Goal: Task Accomplishment & Management: Use online tool/utility

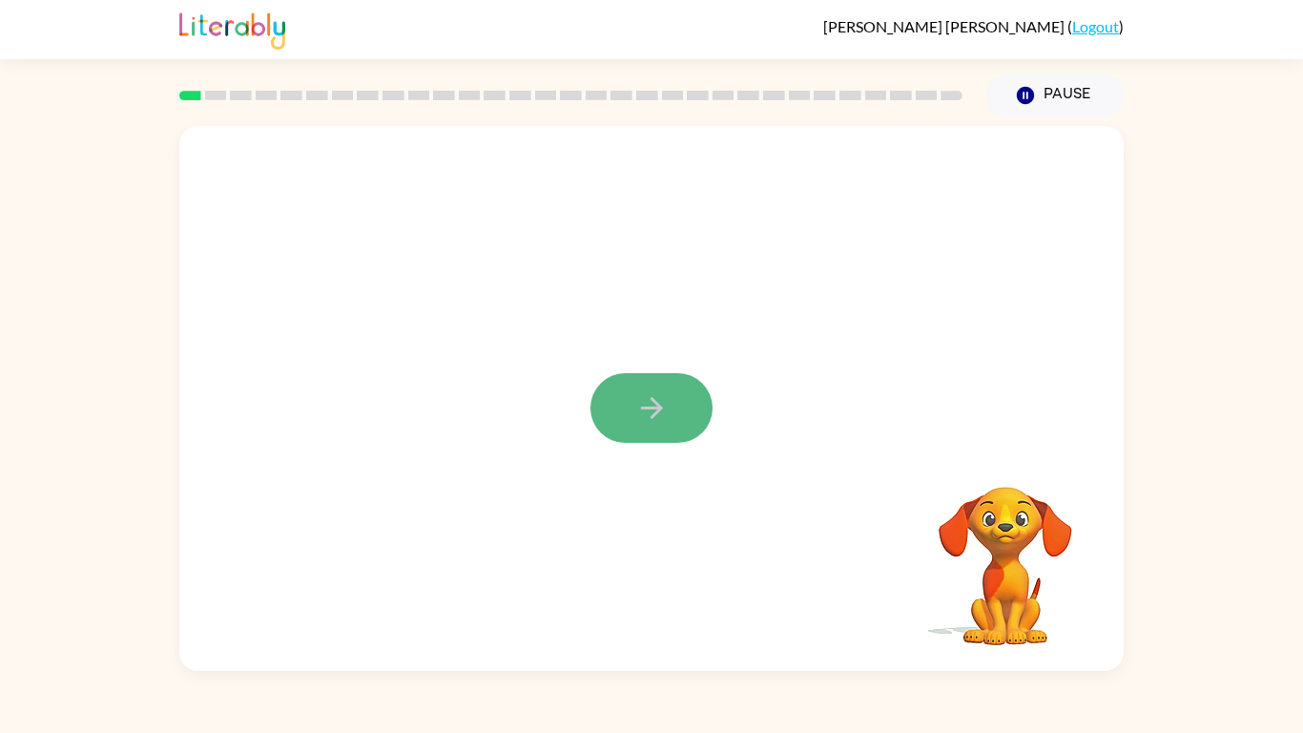
click at [646, 405] on icon "button" at bounding box center [651, 407] width 33 height 33
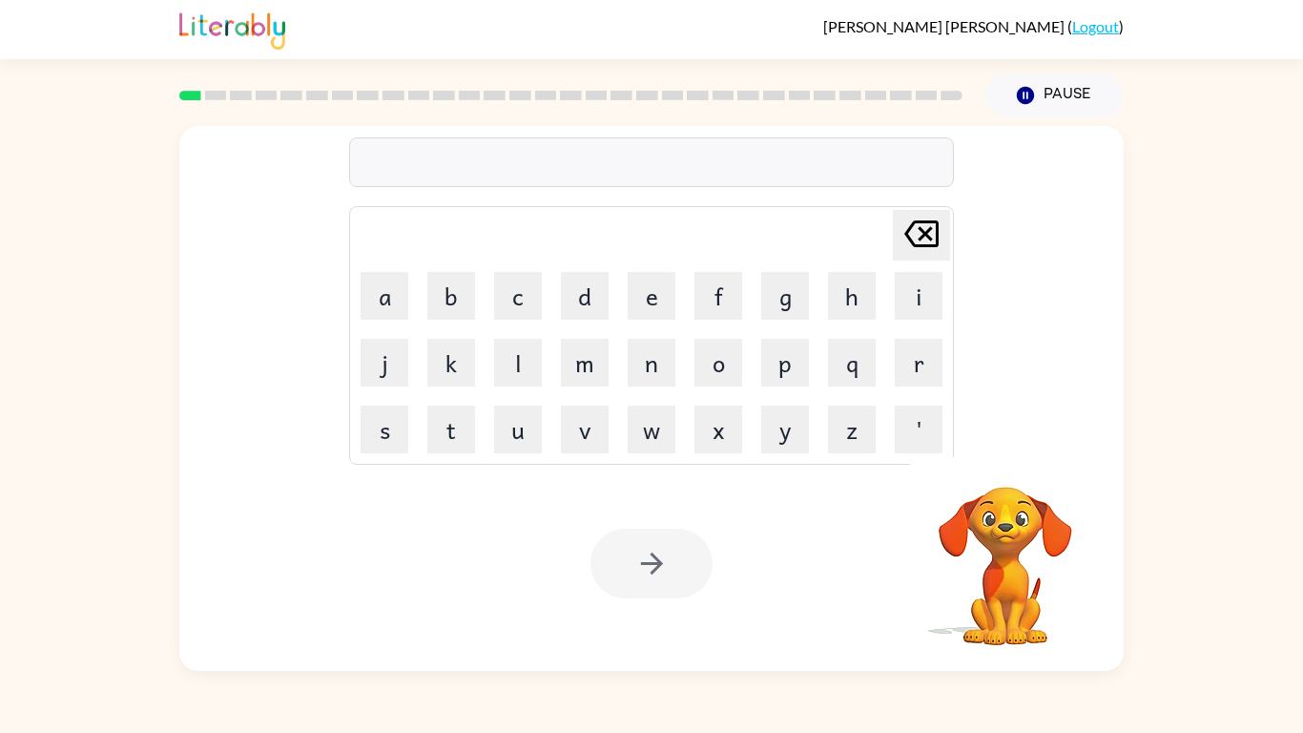
click at [687, 160] on div at bounding box center [651, 162] width 605 height 50
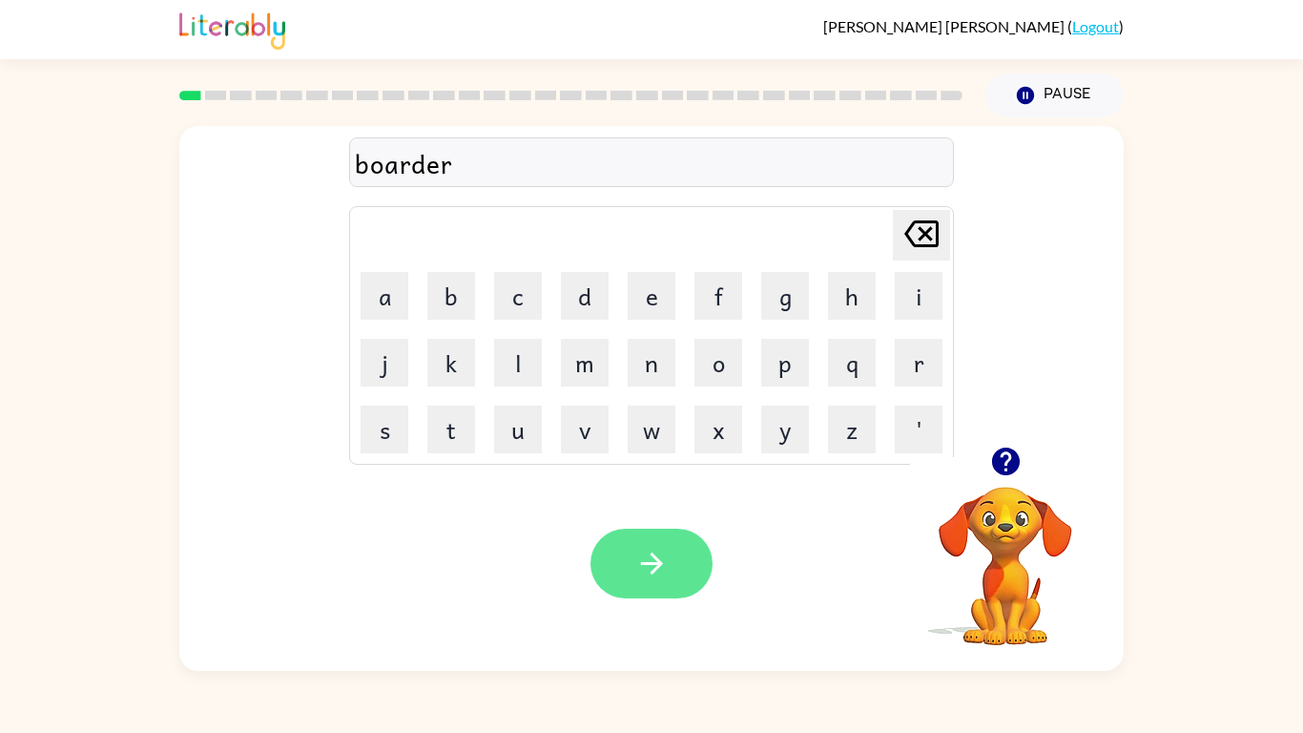
click at [671, 568] on button "button" at bounding box center [652, 564] width 122 height 70
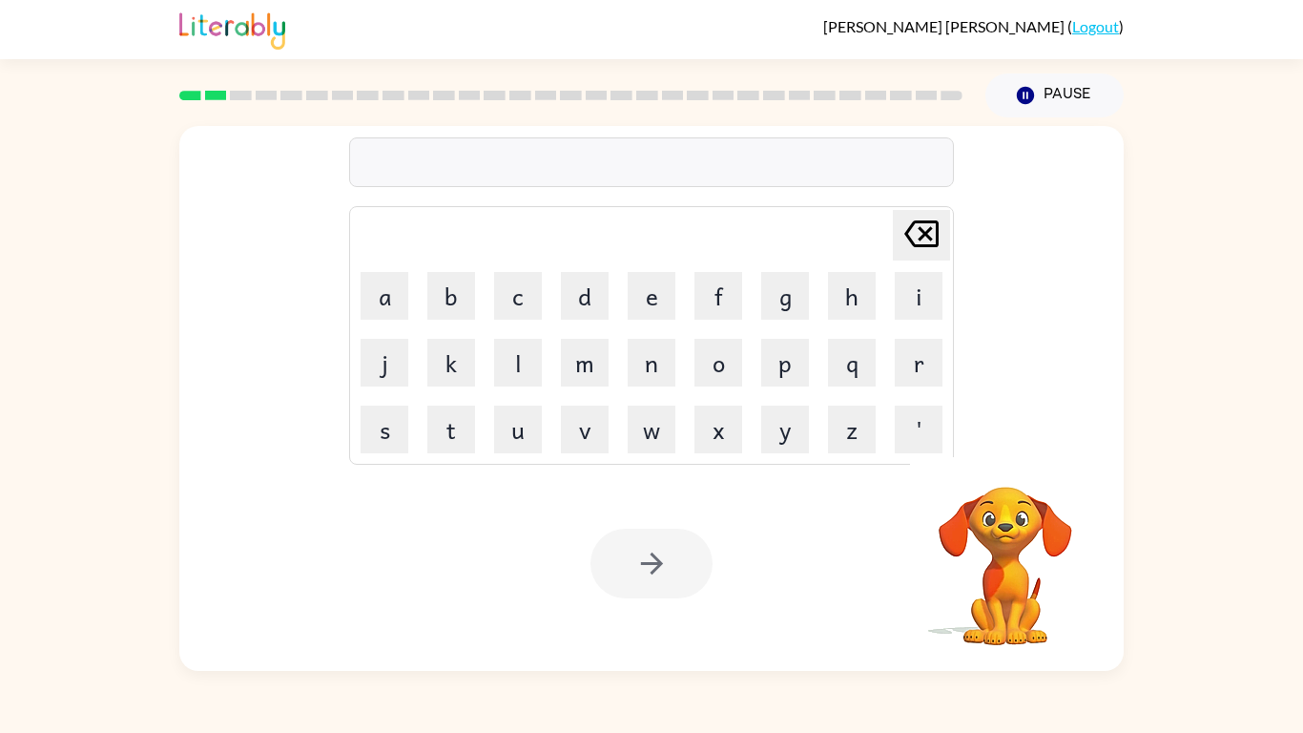
click at [571, 154] on div at bounding box center [651, 162] width 605 height 50
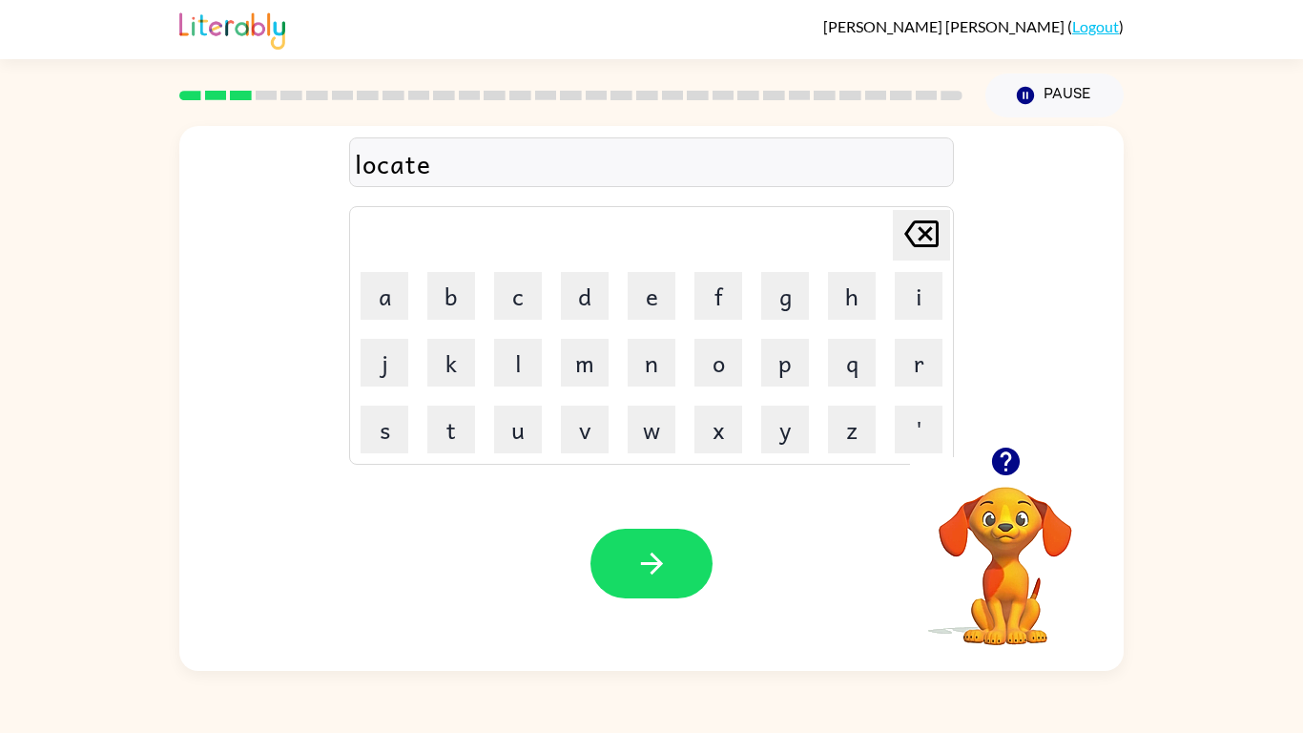
click at [572, 157] on div "locate" at bounding box center [651, 163] width 593 height 40
click at [1028, 560] on video "Your browser must support playing .mp4 files to use Literably. Please try using…" at bounding box center [1005, 552] width 191 height 191
click at [1058, 451] on div at bounding box center [1005, 461] width 191 height 49
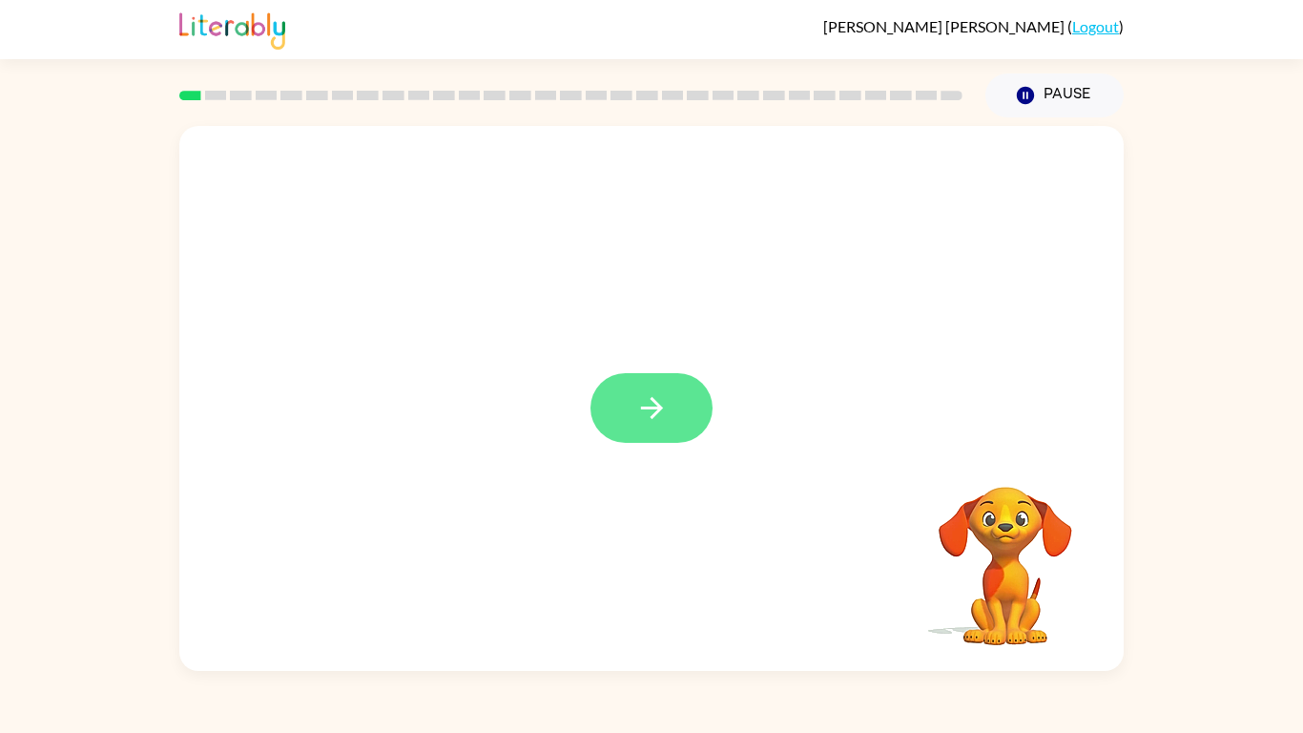
click at [668, 423] on icon "button" at bounding box center [651, 407] width 33 height 33
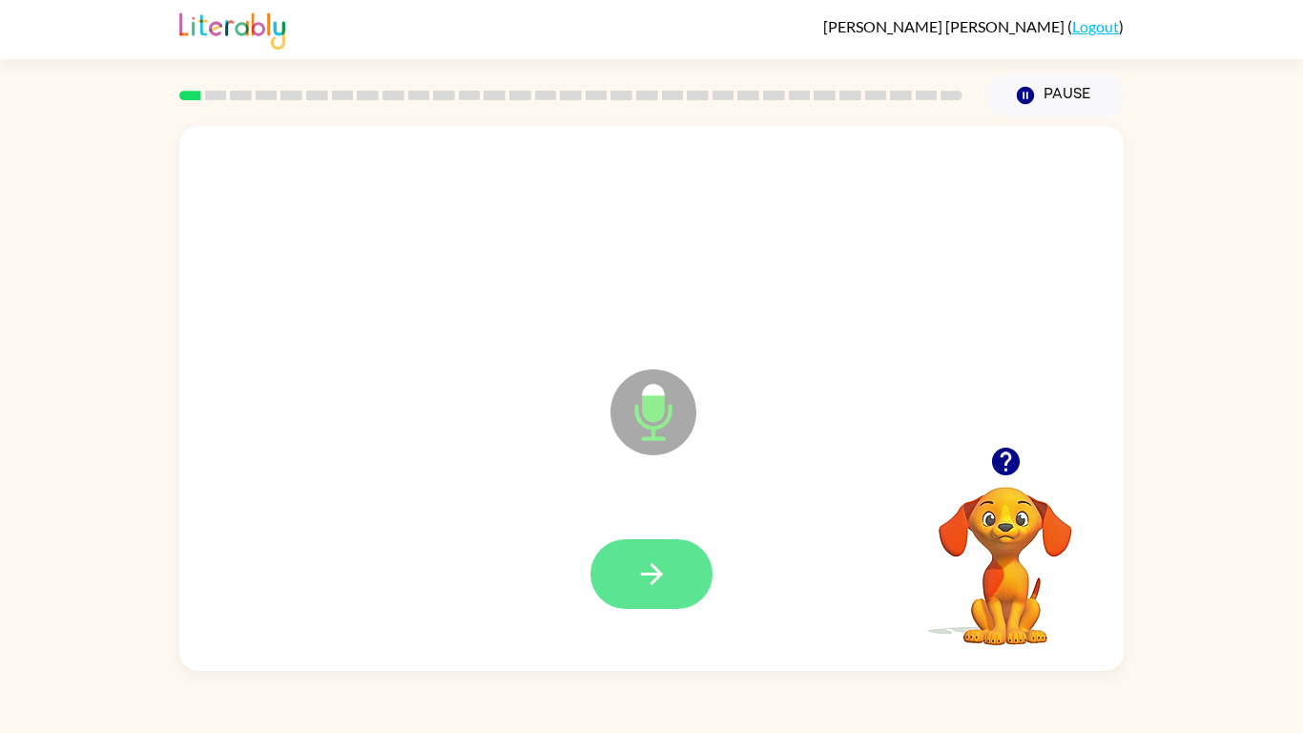
click at [671, 575] on button "button" at bounding box center [652, 574] width 122 height 70
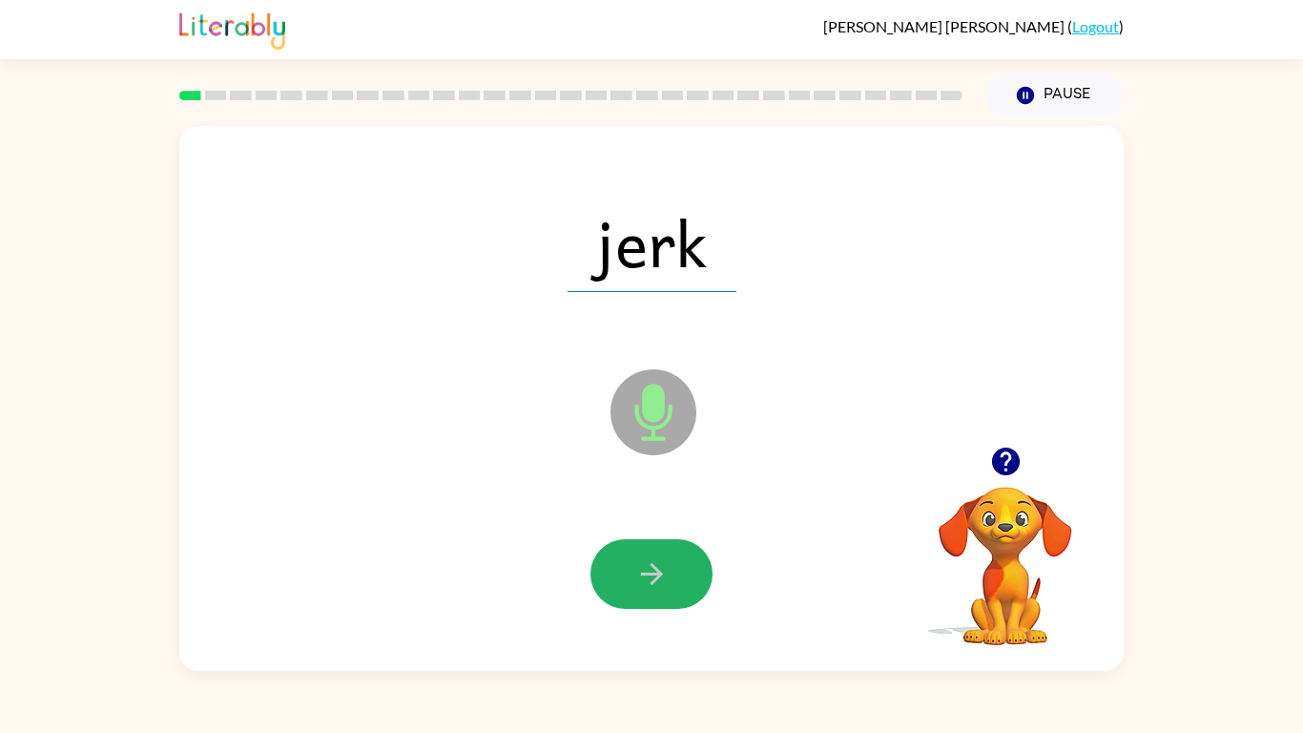
click at [671, 575] on button "button" at bounding box center [652, 574] width 122 height 70
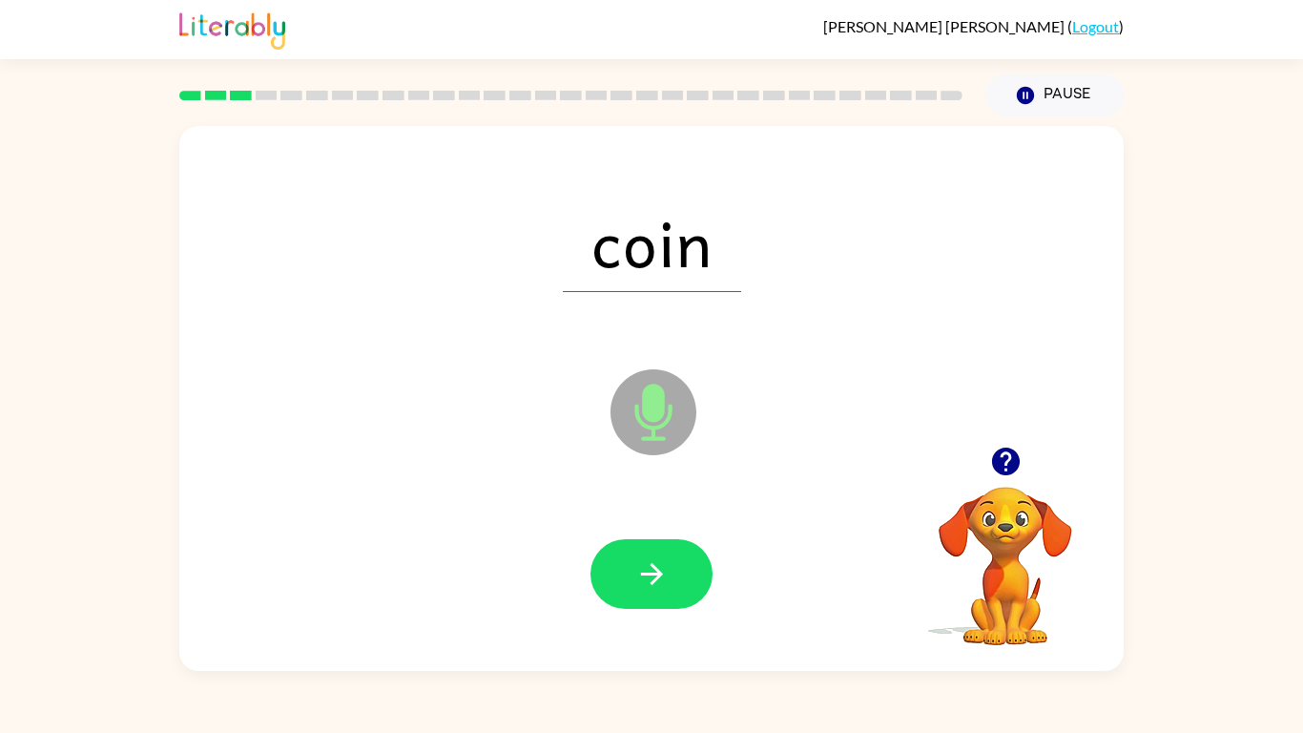
click at [671, 575] on button "button" at bounding box center [652, 574] width 122 height 70
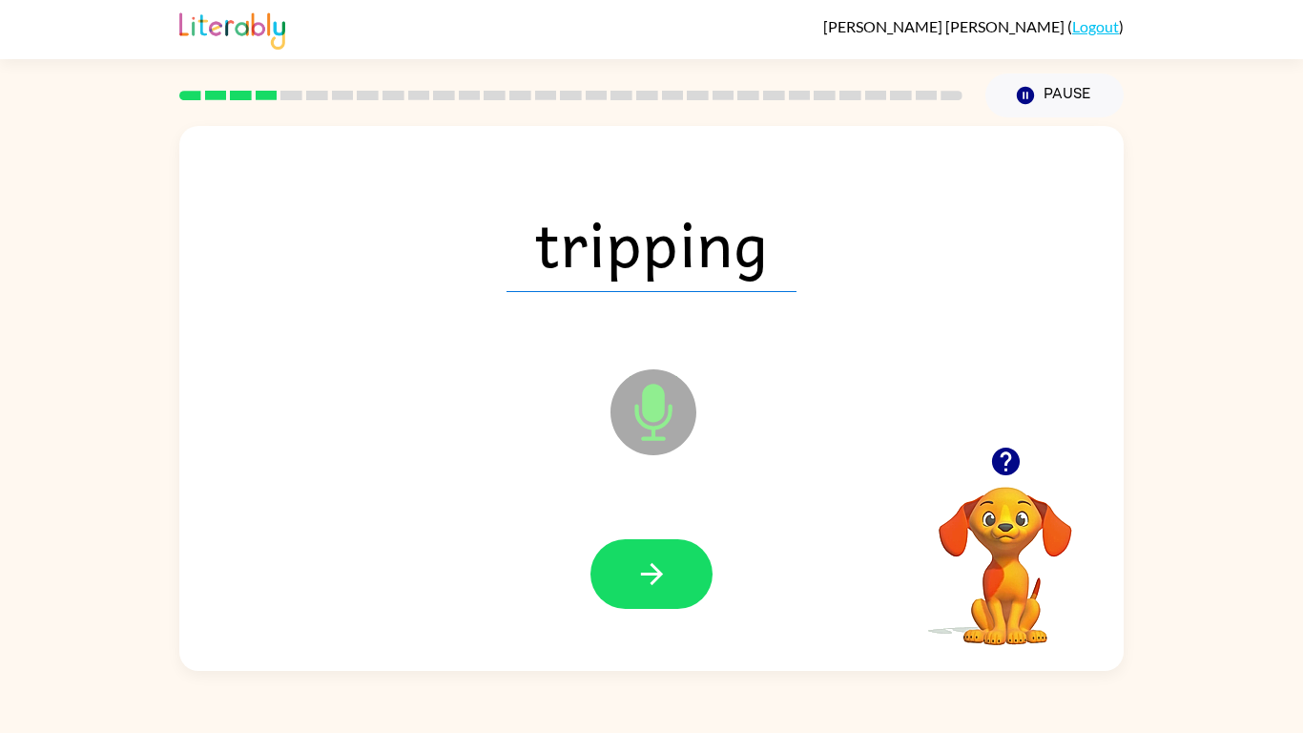
click at [671, 575] on button "button" at bounding box center [652, 574] width 122 height 70
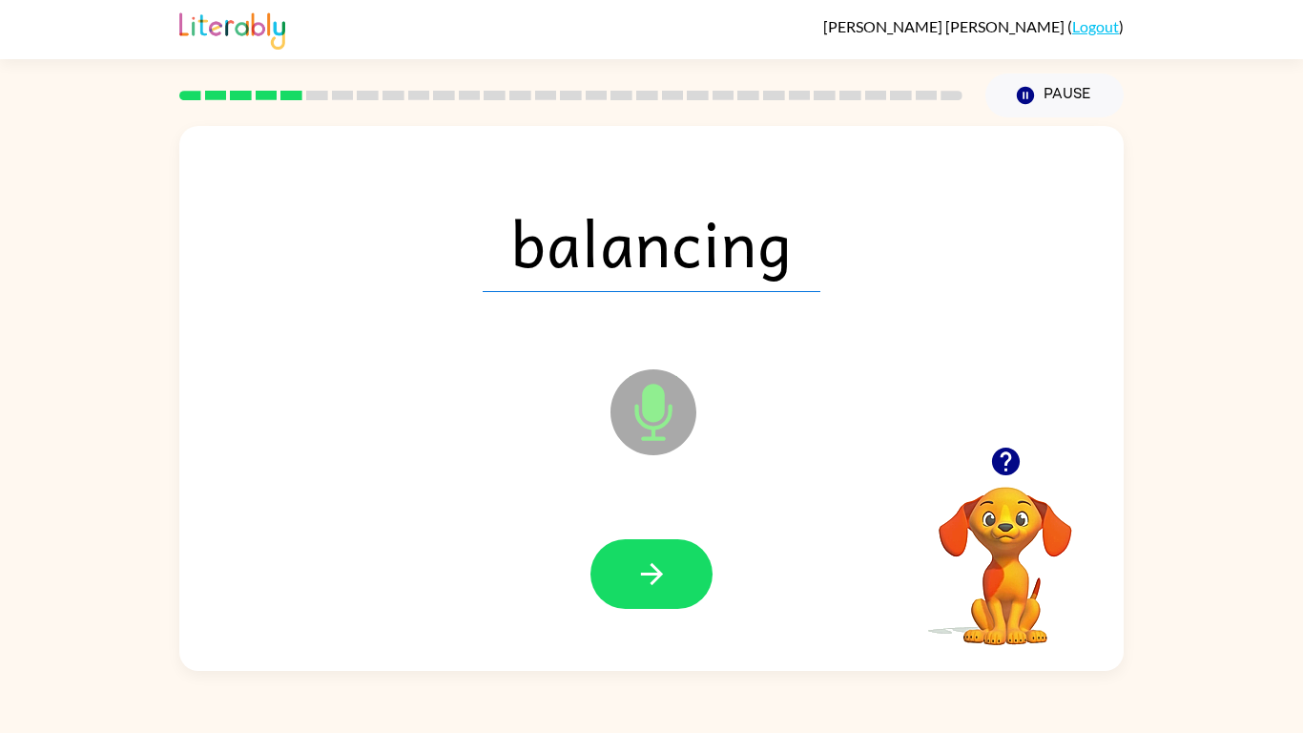
click at [671, 575] on button "button" at bounding box center [652, 574] width 122 height 70
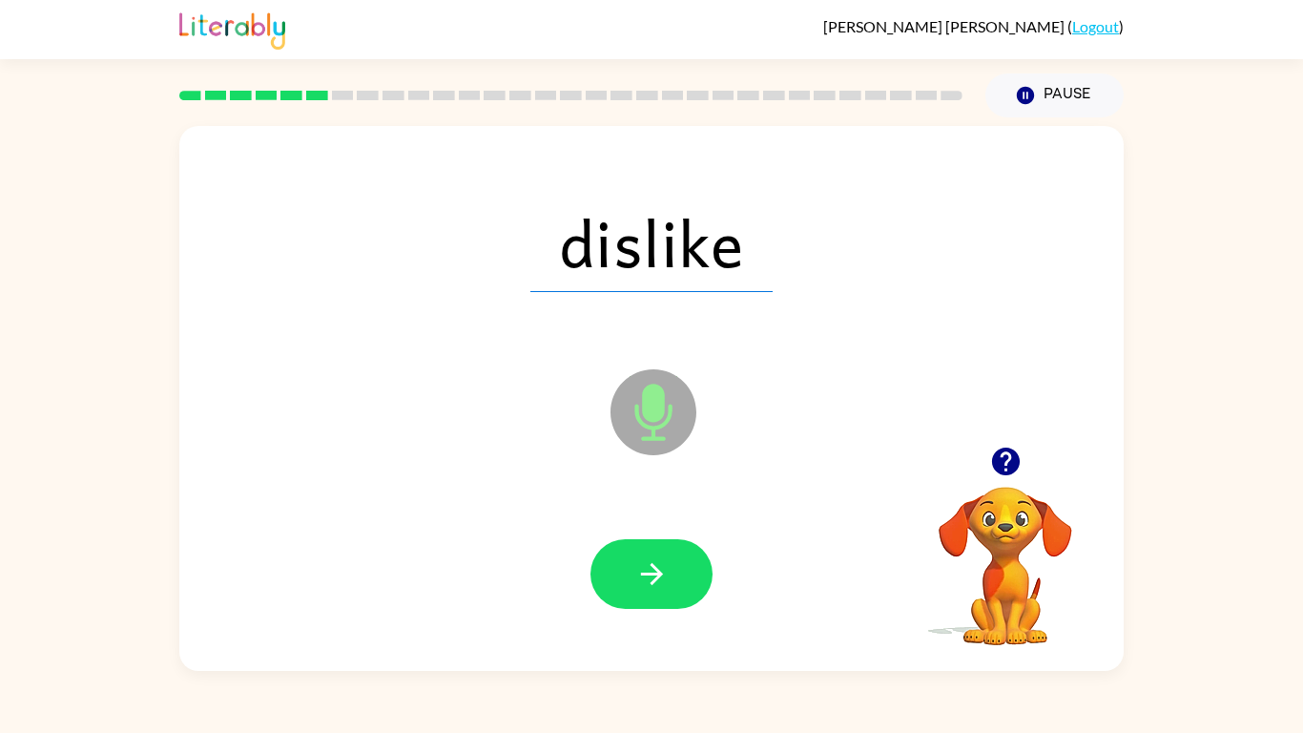
click at [671, 575] on button "button" at bounding box center [652, 574] width 122 height 70
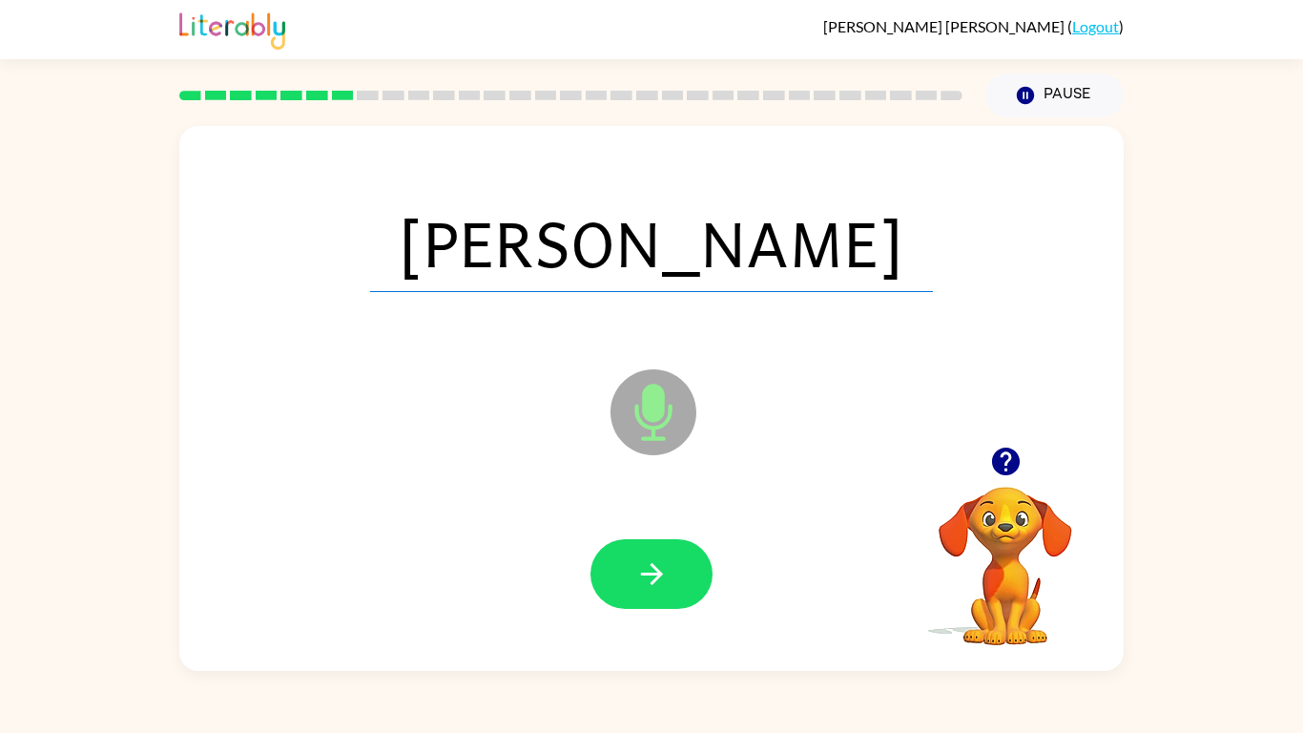
click at [671, 575] on button "button" at bounding box center [652, 574] width 122 height 70
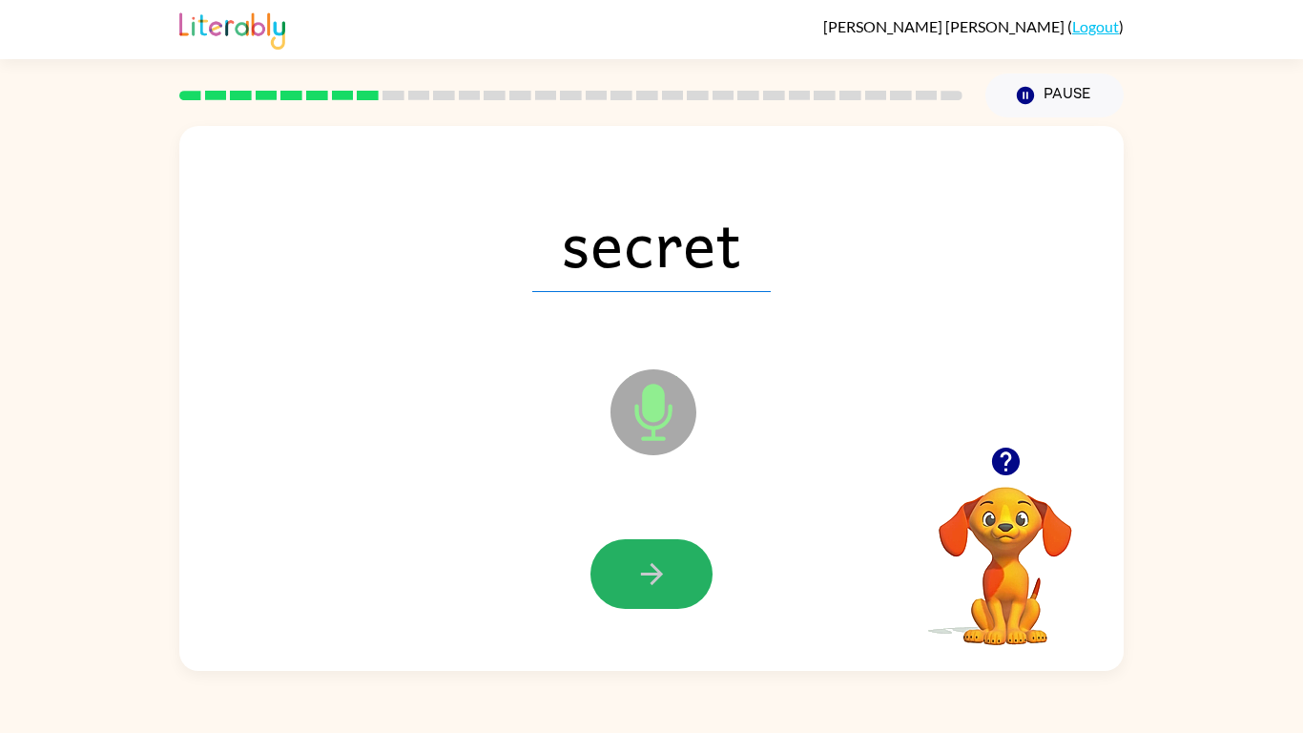
click at [671, 575] on button "button" at bounding box center [652, 574] width 122 height 70
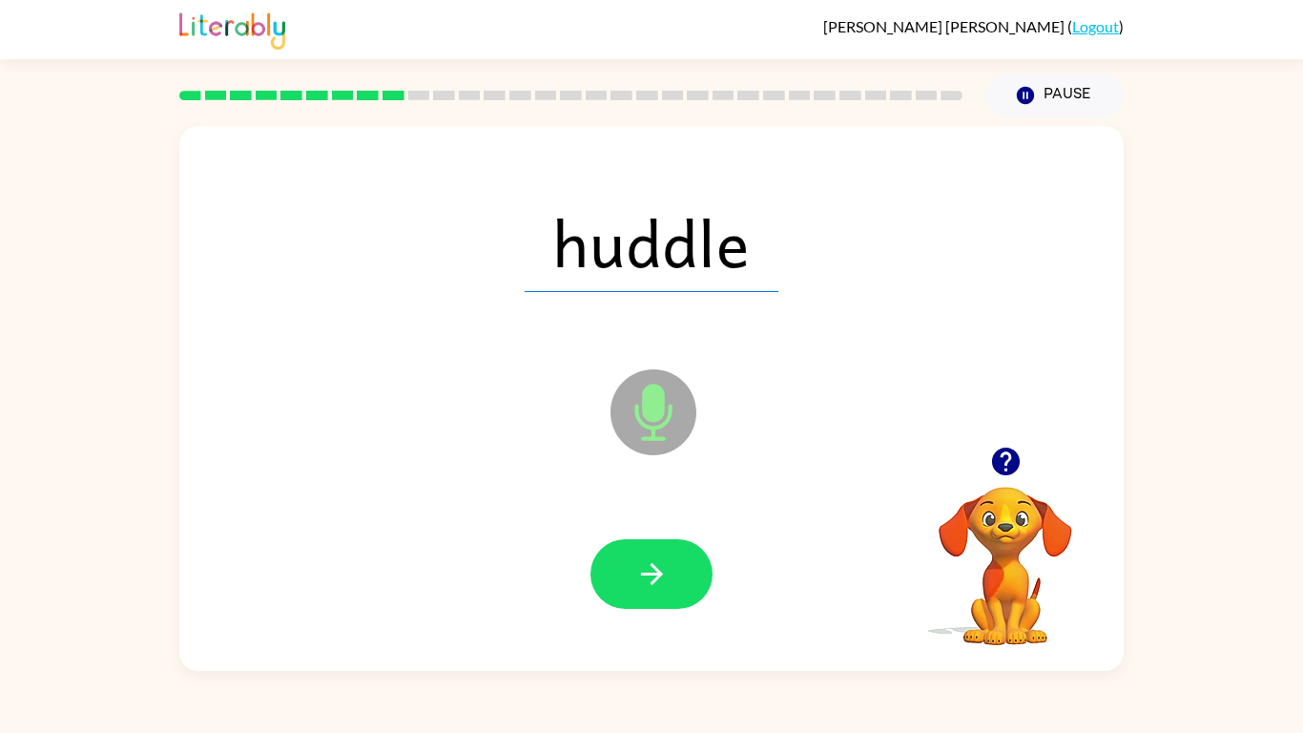
click at [671, 575] on button "button" at bounding box center [652, 574] width 122 height 70
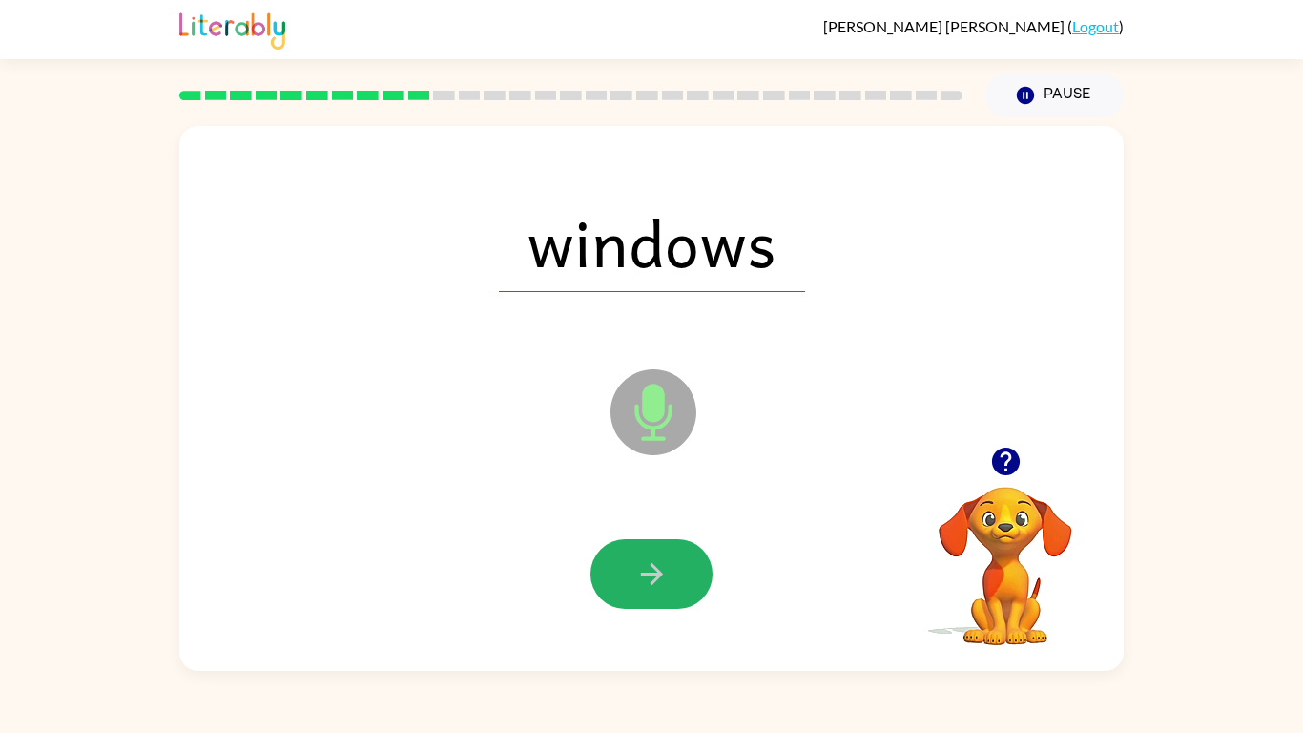
click at [671, 575] on button "button" at bounding box center [652, 574] width 122 height 70
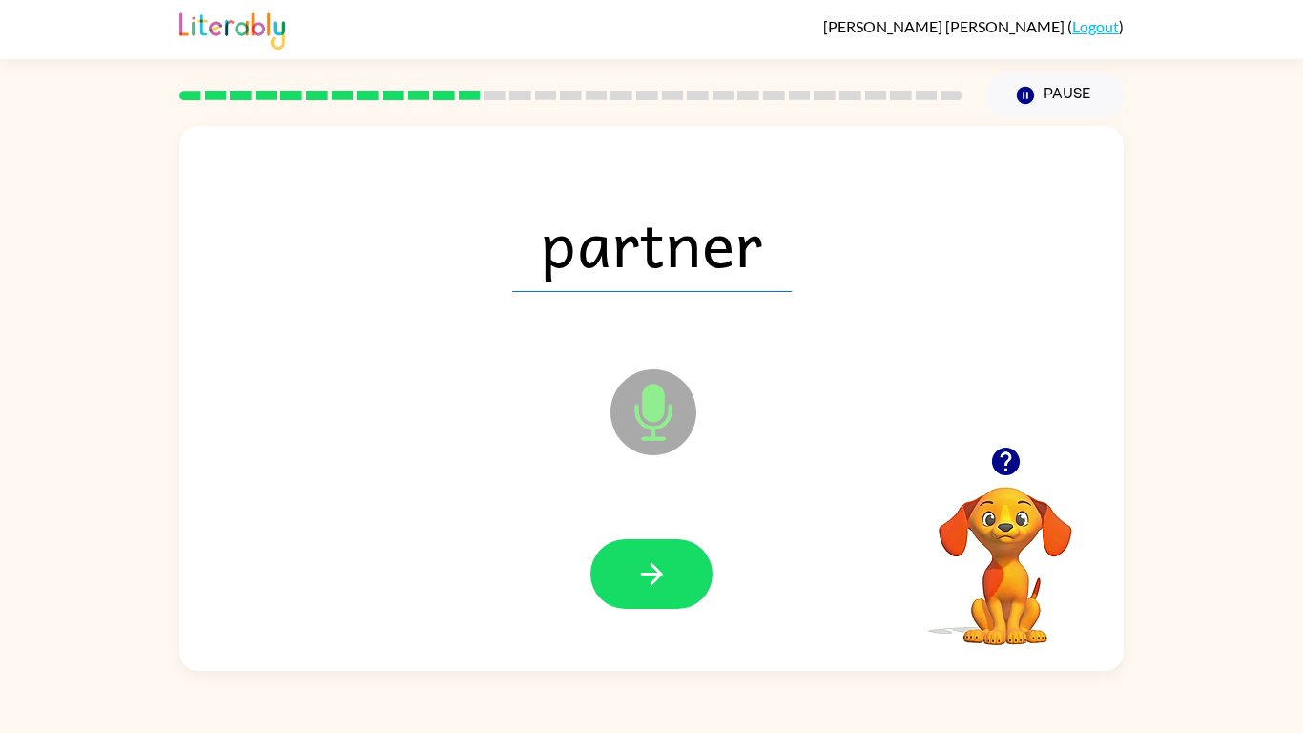
click at [671, 575] on button "button" at bounding box center [652, 574] width 122 height 70
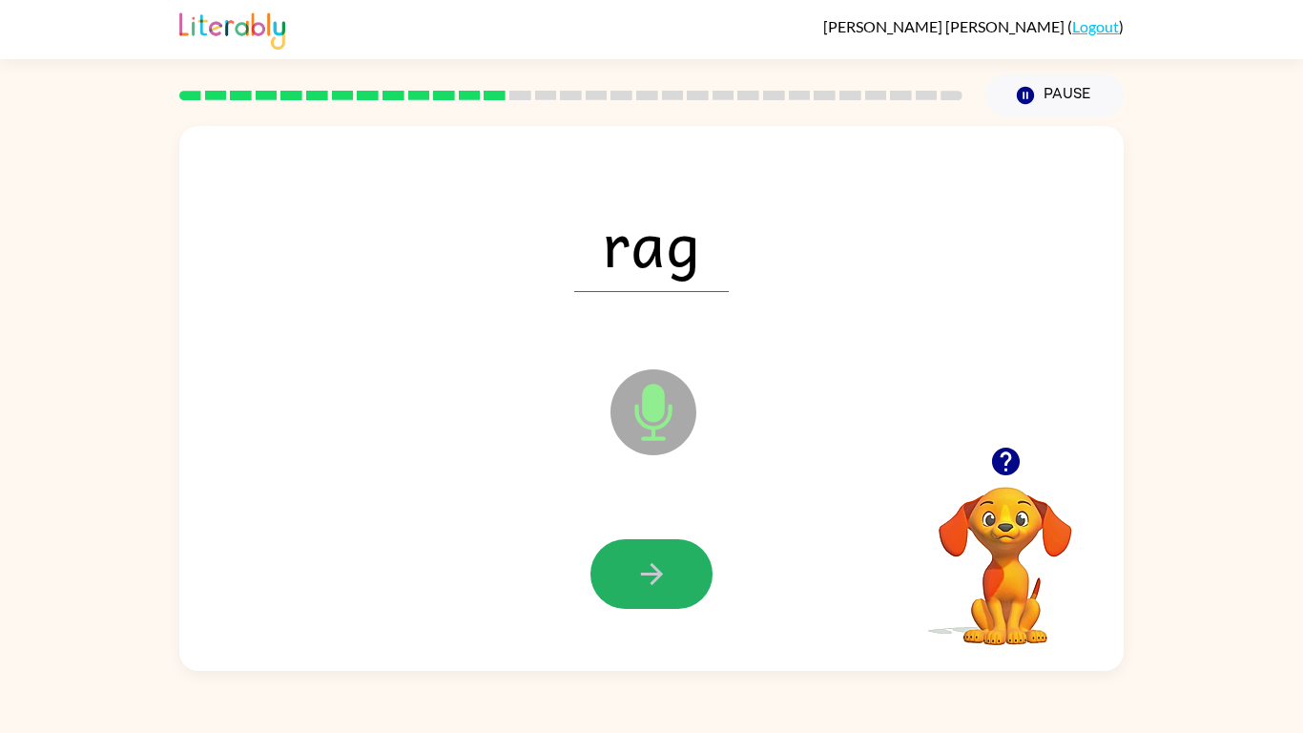
click at [671, 575] on button "button" at bounding box center [652, 574] width 122 height 70
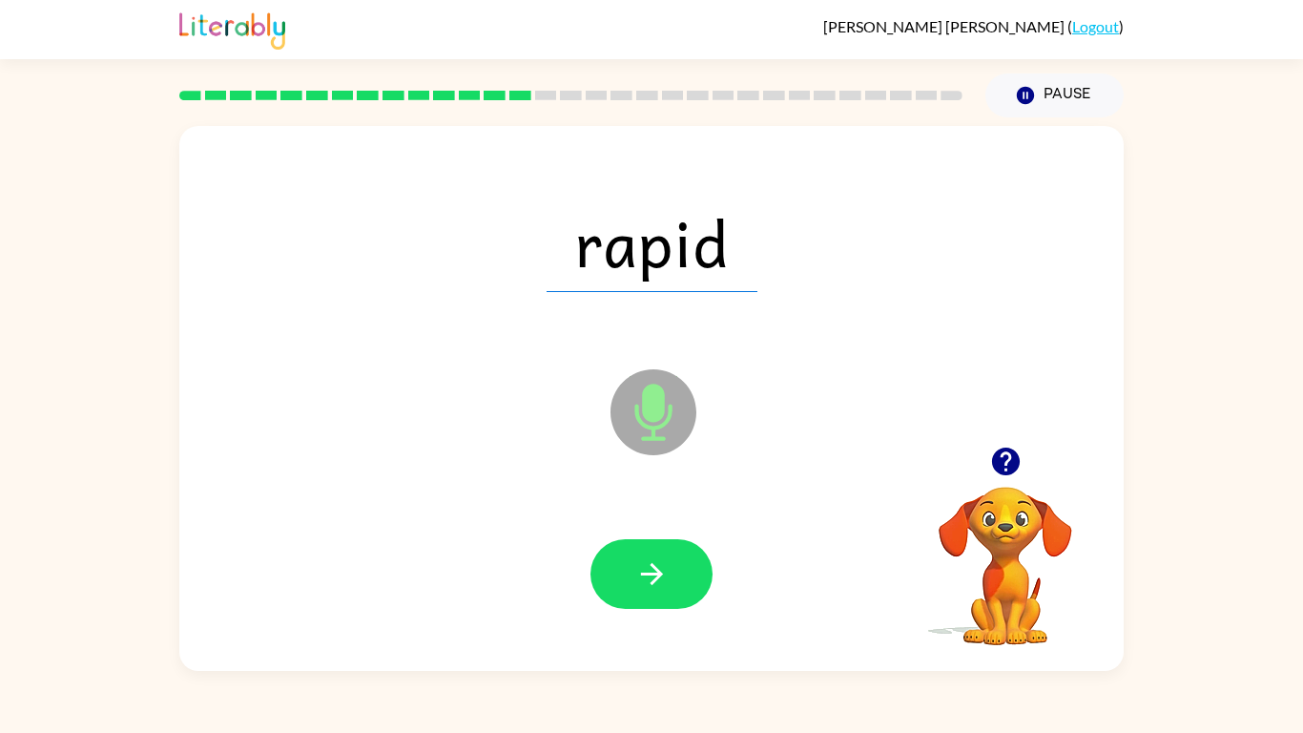
click at [671, 575] on button "button" at bounding box center [652, 574] width 122 height 70
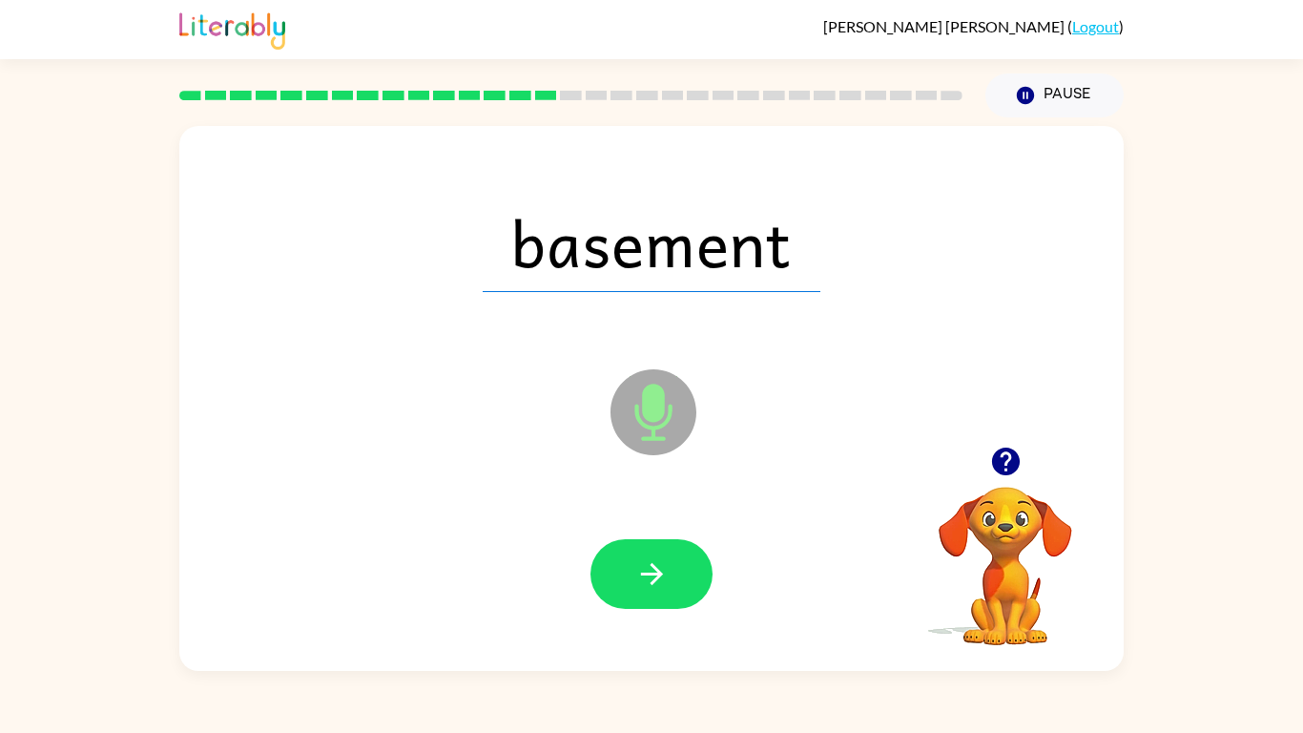
click at [671, 575] on button "button" at bounding box center [652, 574] width 122 height 70
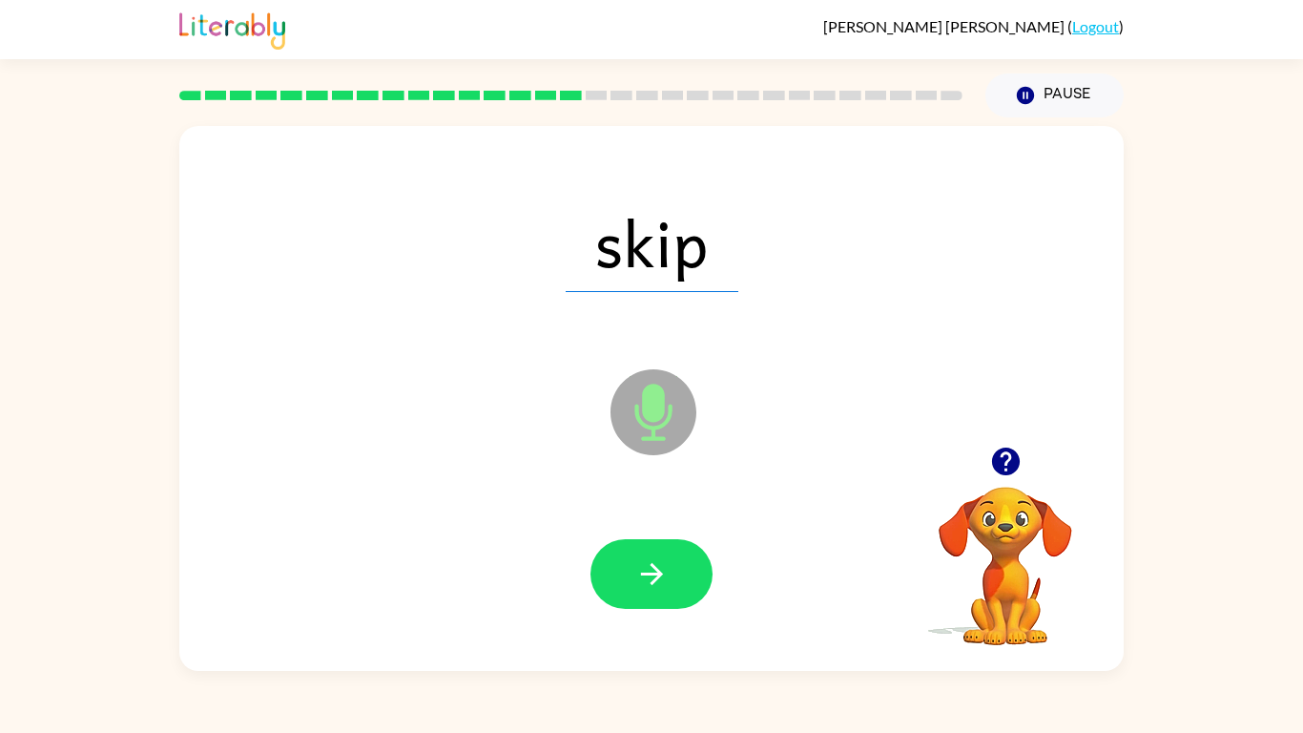
click at [671, 575] on button "button" at bounding box center [652, 574] width 122 height 70
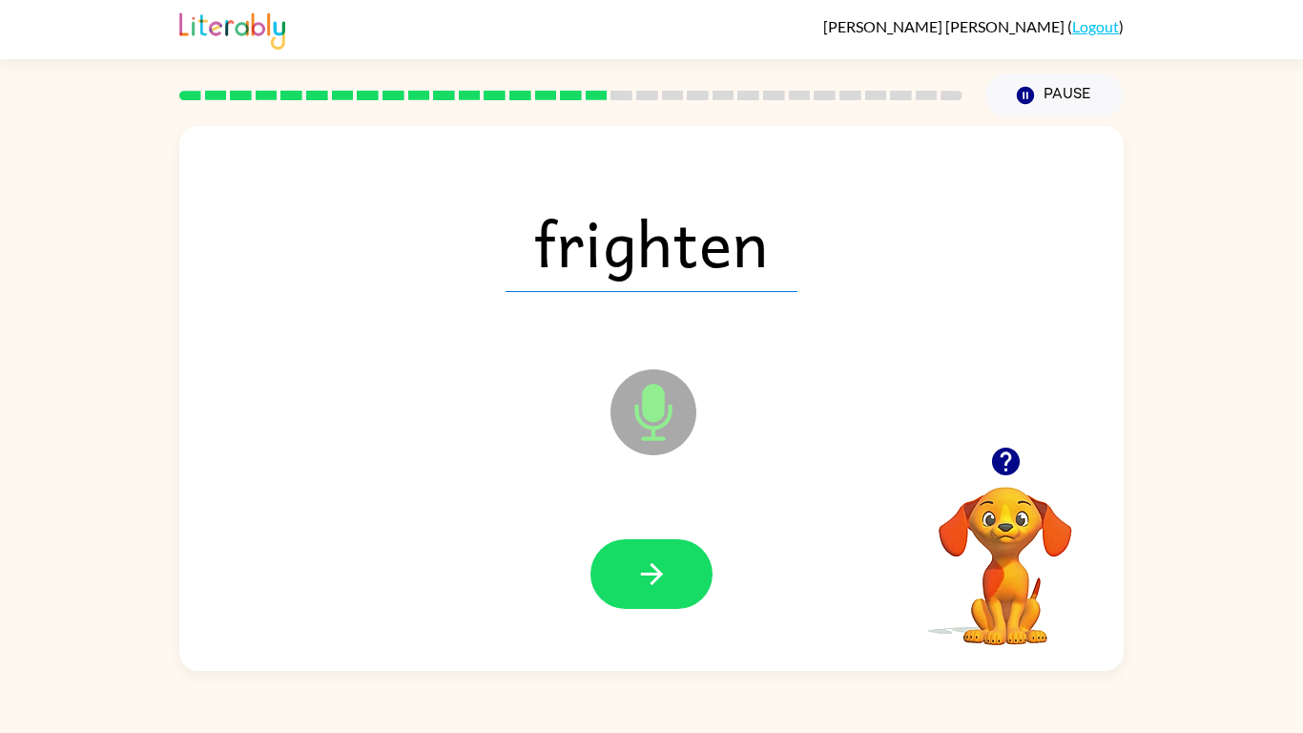
click at [671, 575] on button "button" at bounding box center [652, 574] width 122 height 70
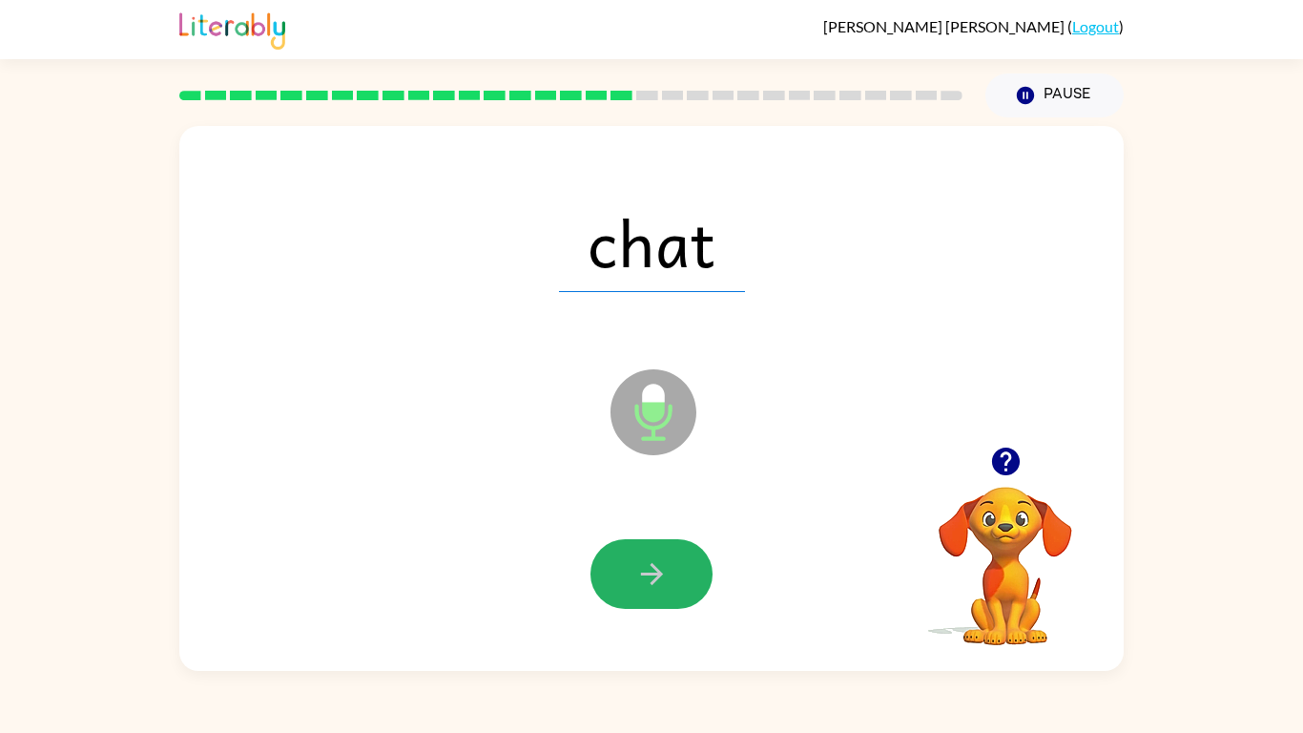
click at [671, 575] on button "button" at bounding box center [652, 574] width 122 height 70
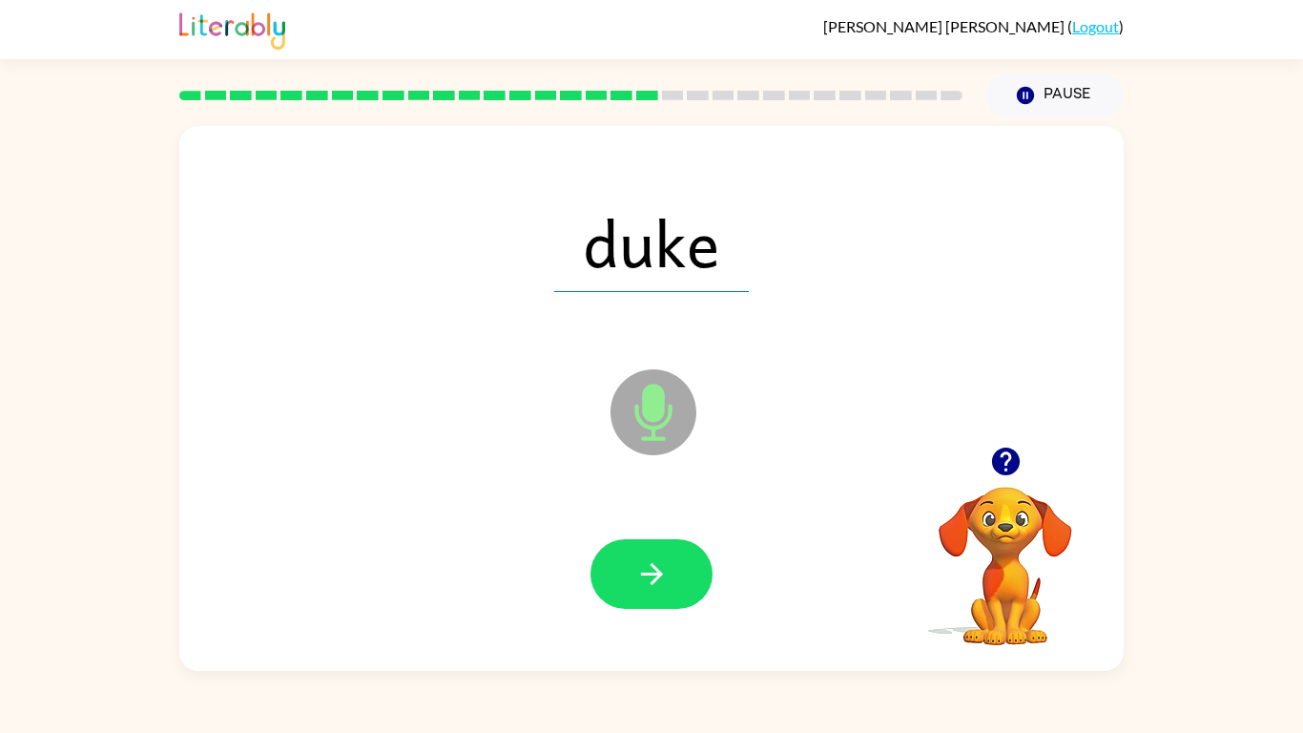
click at [671, 575] on button "button" at bounding box center [652, 574] width 122 height 70
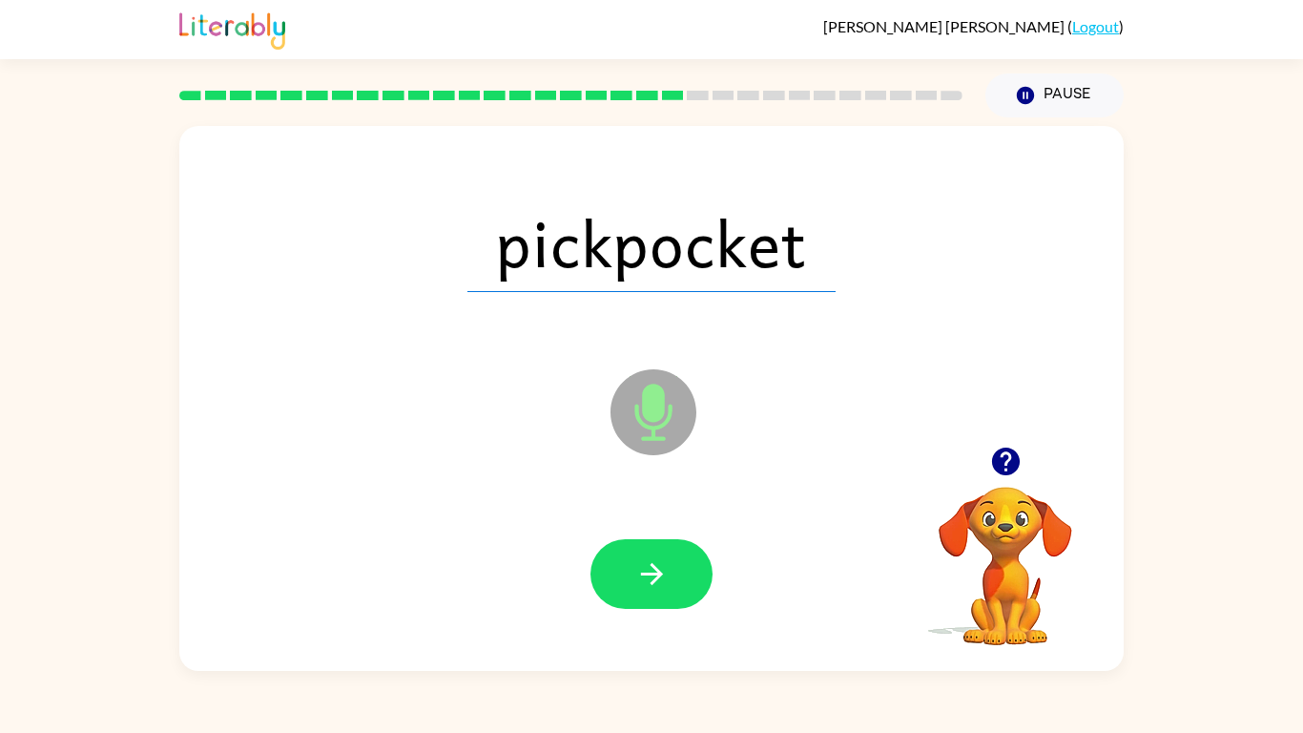
click at [671, 575] on button "button" at bounding box center [652, 574] width 122 height 70
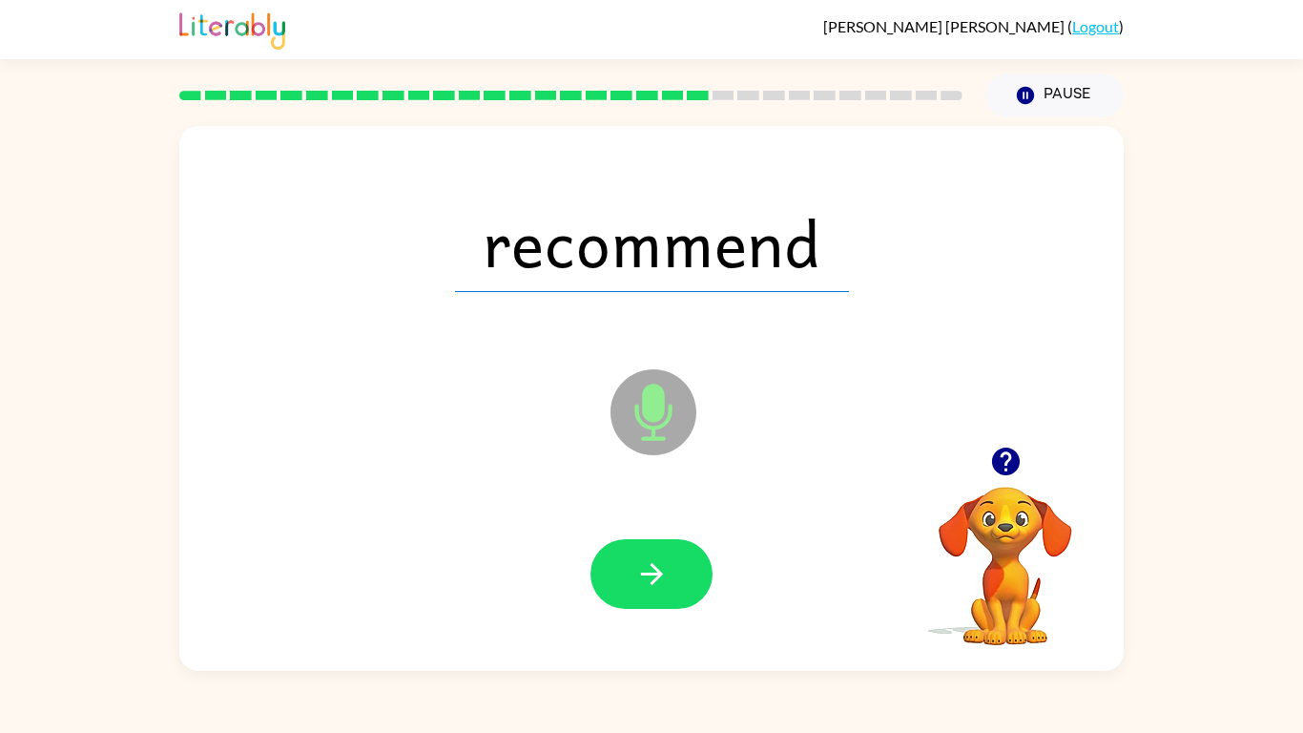
click at [671, 575] on button "button" at bounding box center [652, 574] width 122 height 70
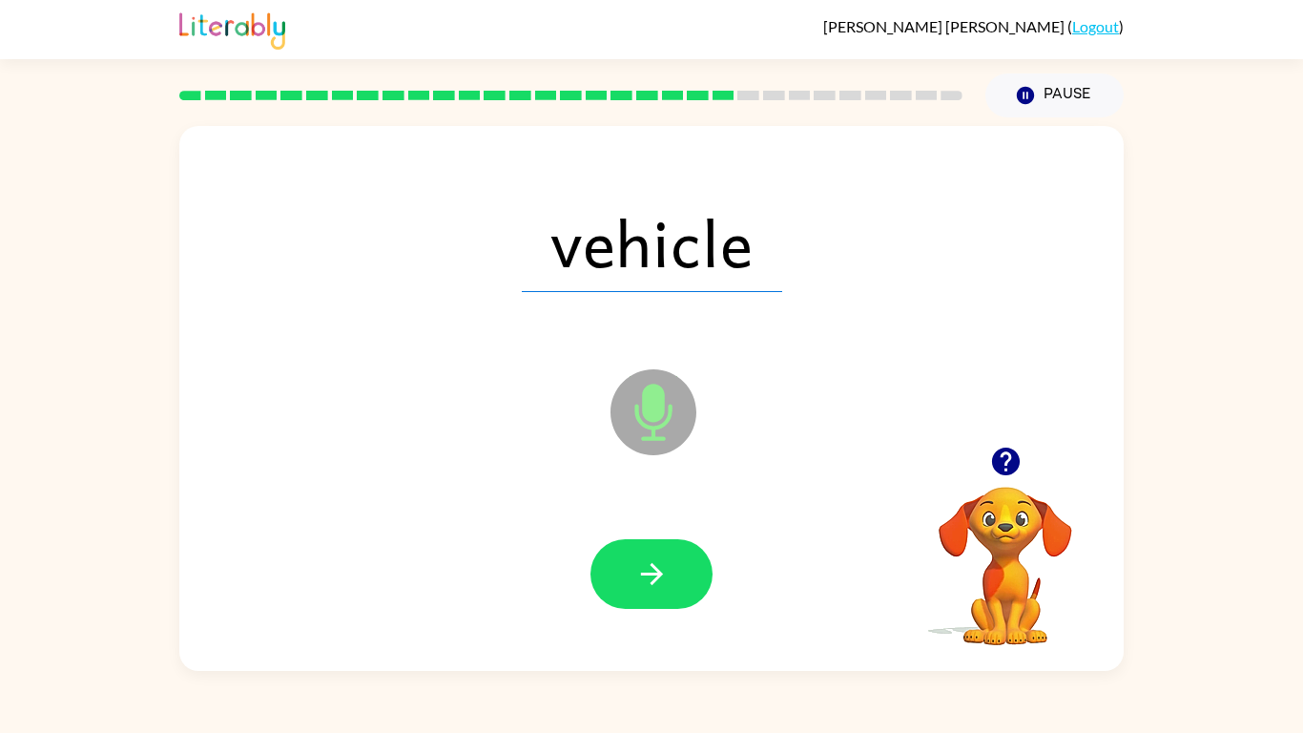
click at [671, 575] on button "button" at bounding box center [652, 574] width 122 height 70
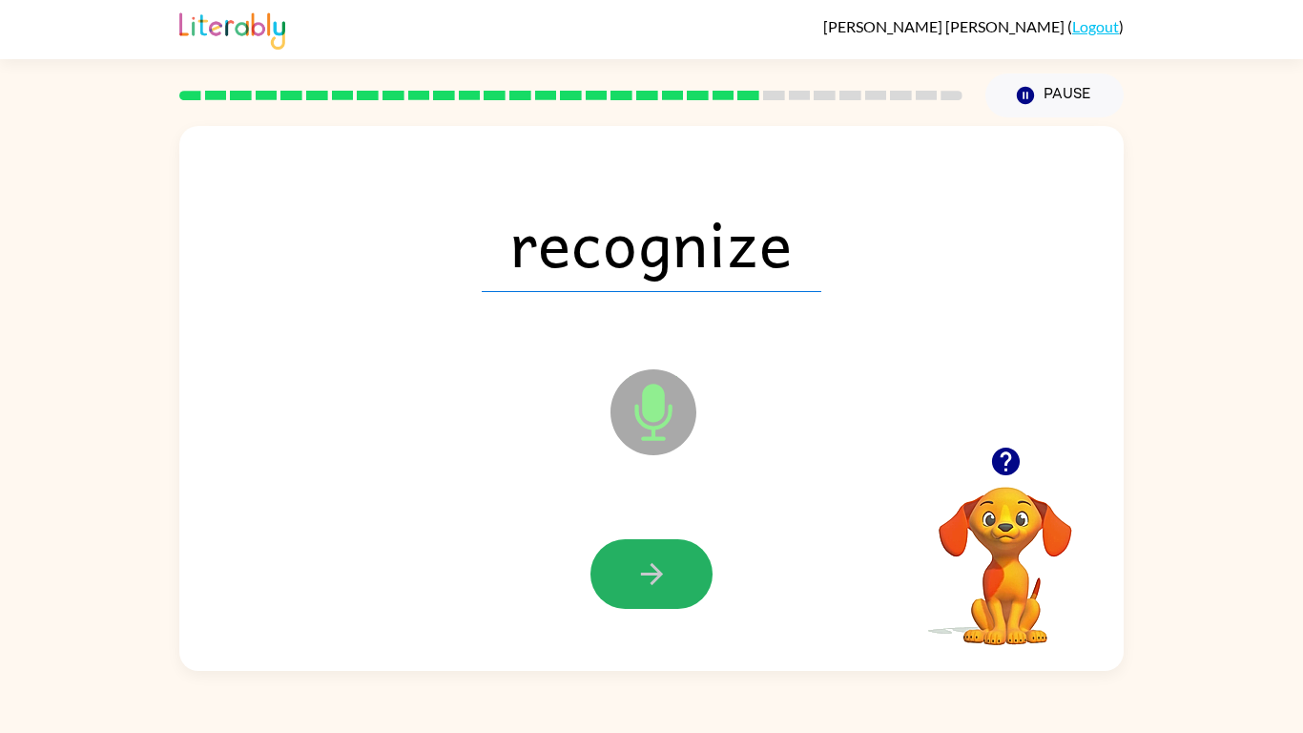
click at [671, 575] on button "button" at bounding box center [652, 574] width 122 height 70
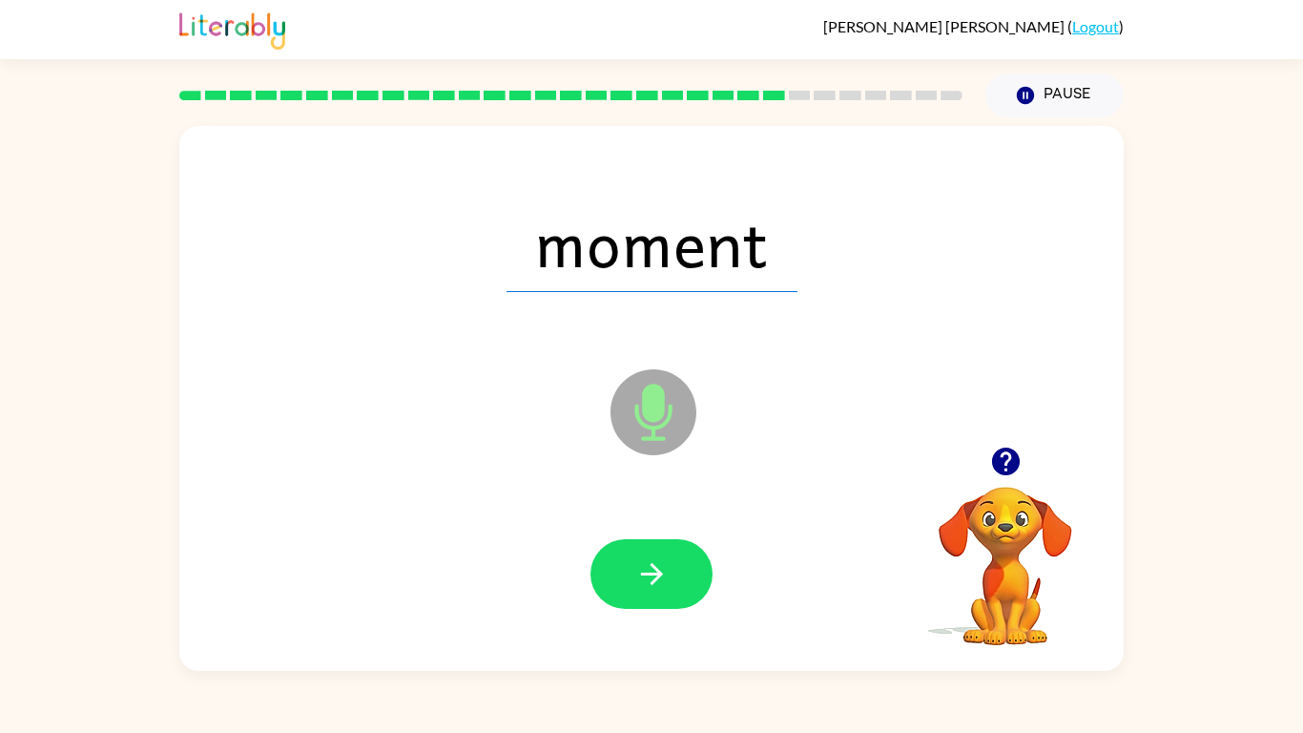
click at [671, 575] on button "button" at bounding box center [652, 574] width 122 height 70
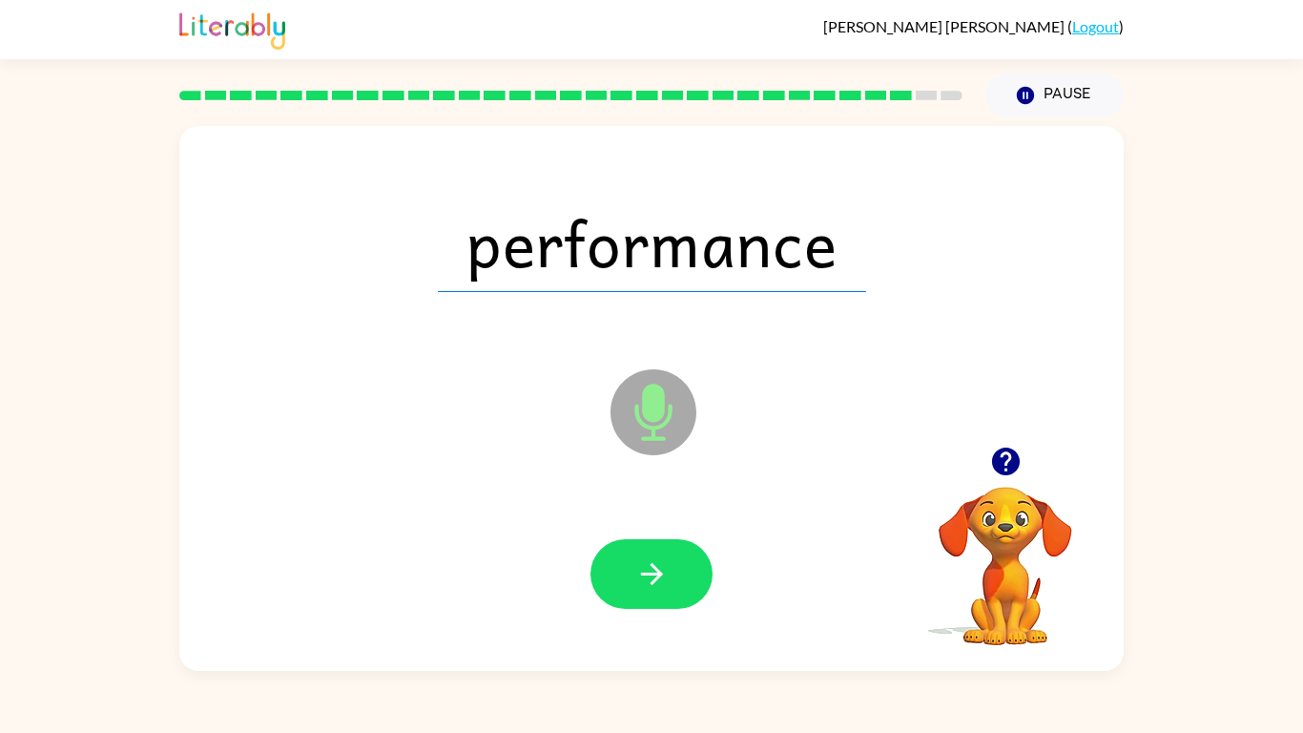
click at [671, 575] on button "button" at bounding box center [652, 574] width 122 height 70
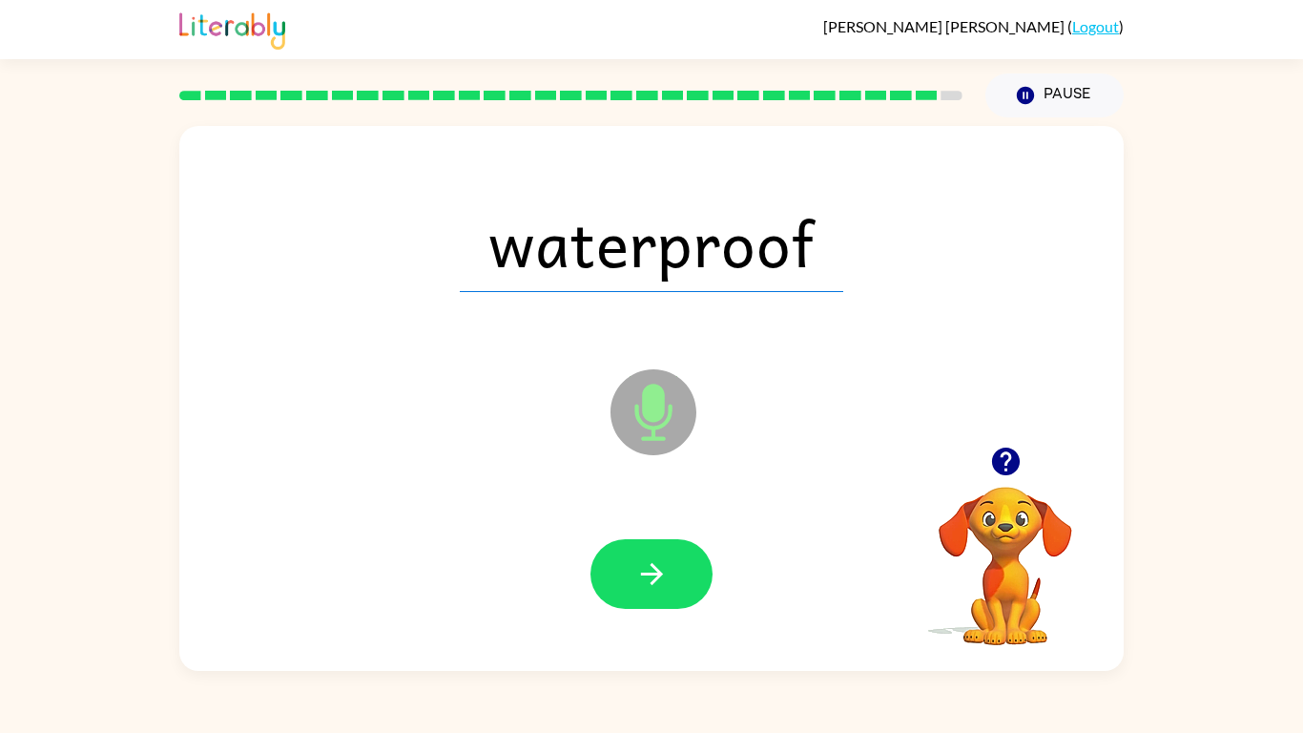
click at [671, 575] on button "button" at bounding box center [652, 574] width 122 height 70
